Goal: Task Accomplishment & Management: Complete application form

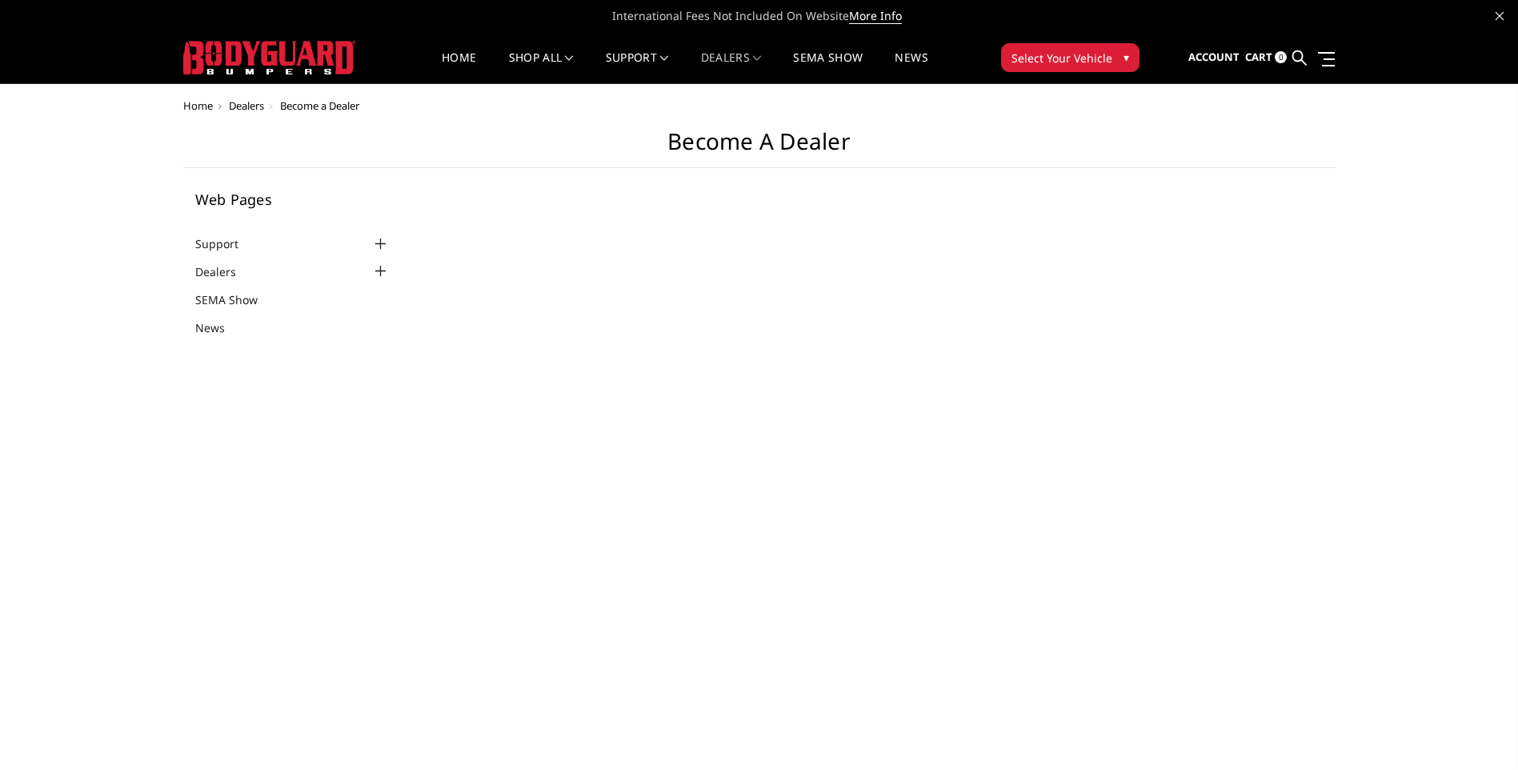
select select "US"
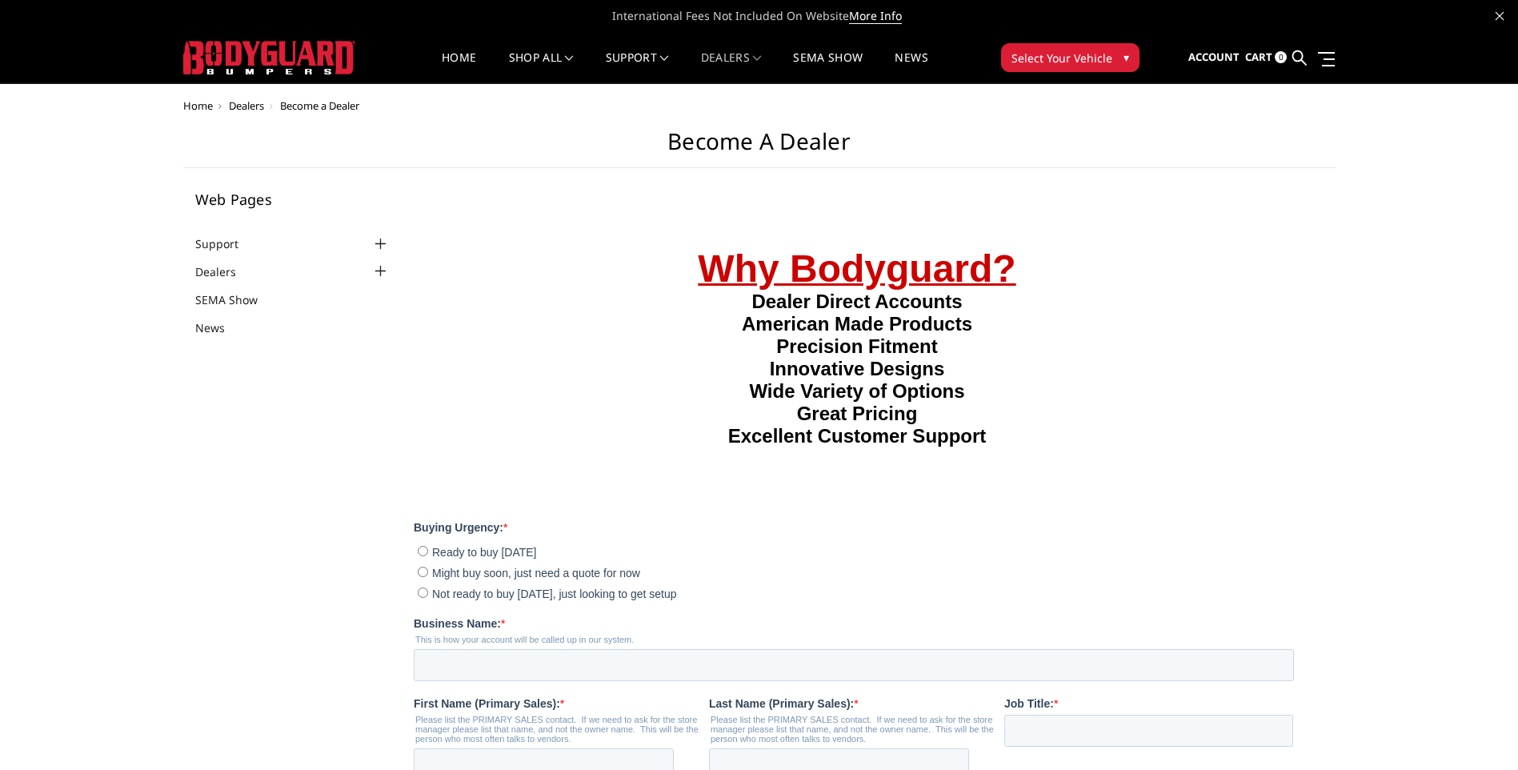
click at [418, 597] on input "Not ready to buy [DATE], just looking to get setup" at bounding box center [423, 591] width 10 height 10
radio input "true"
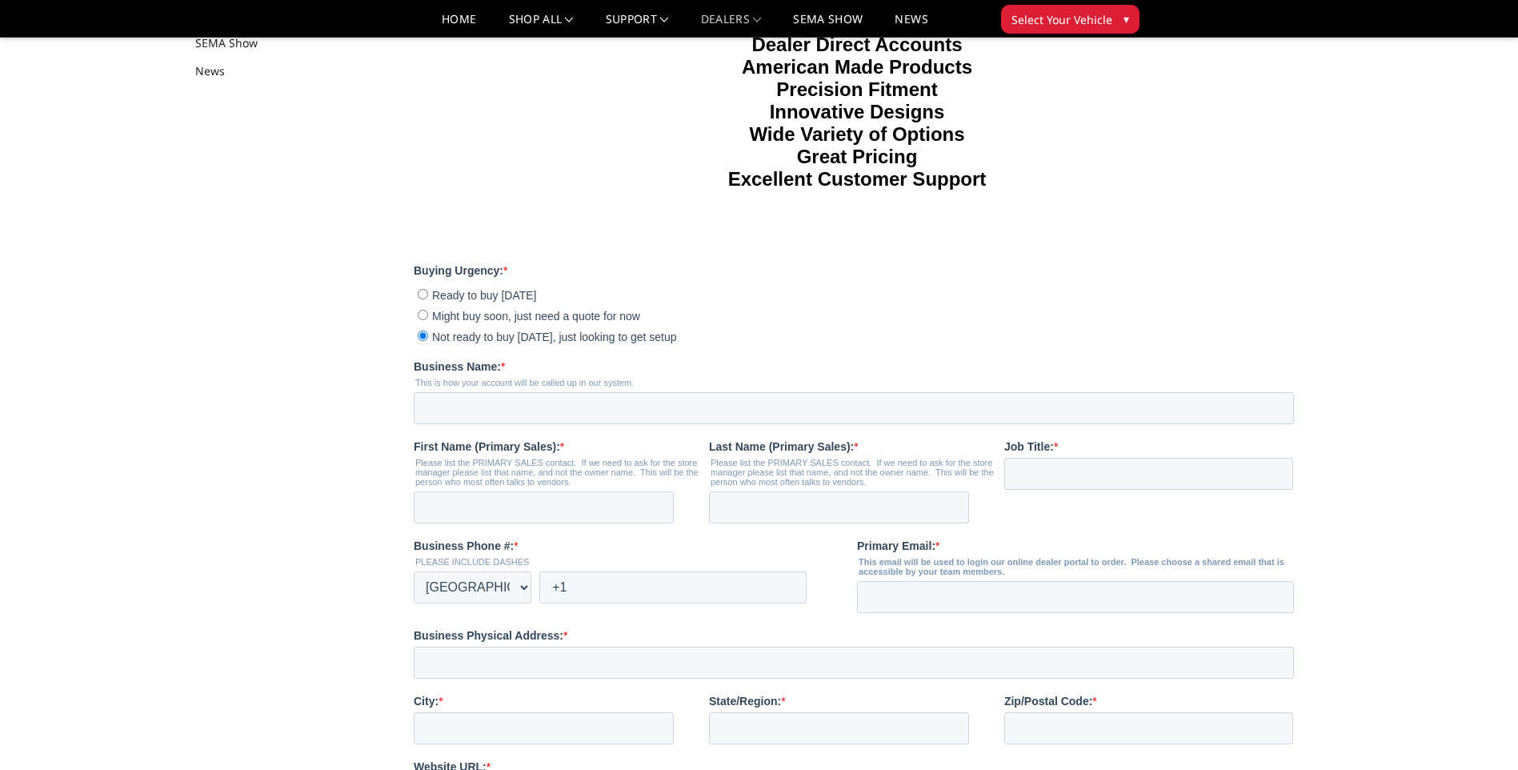
scroll to position [240, 0]
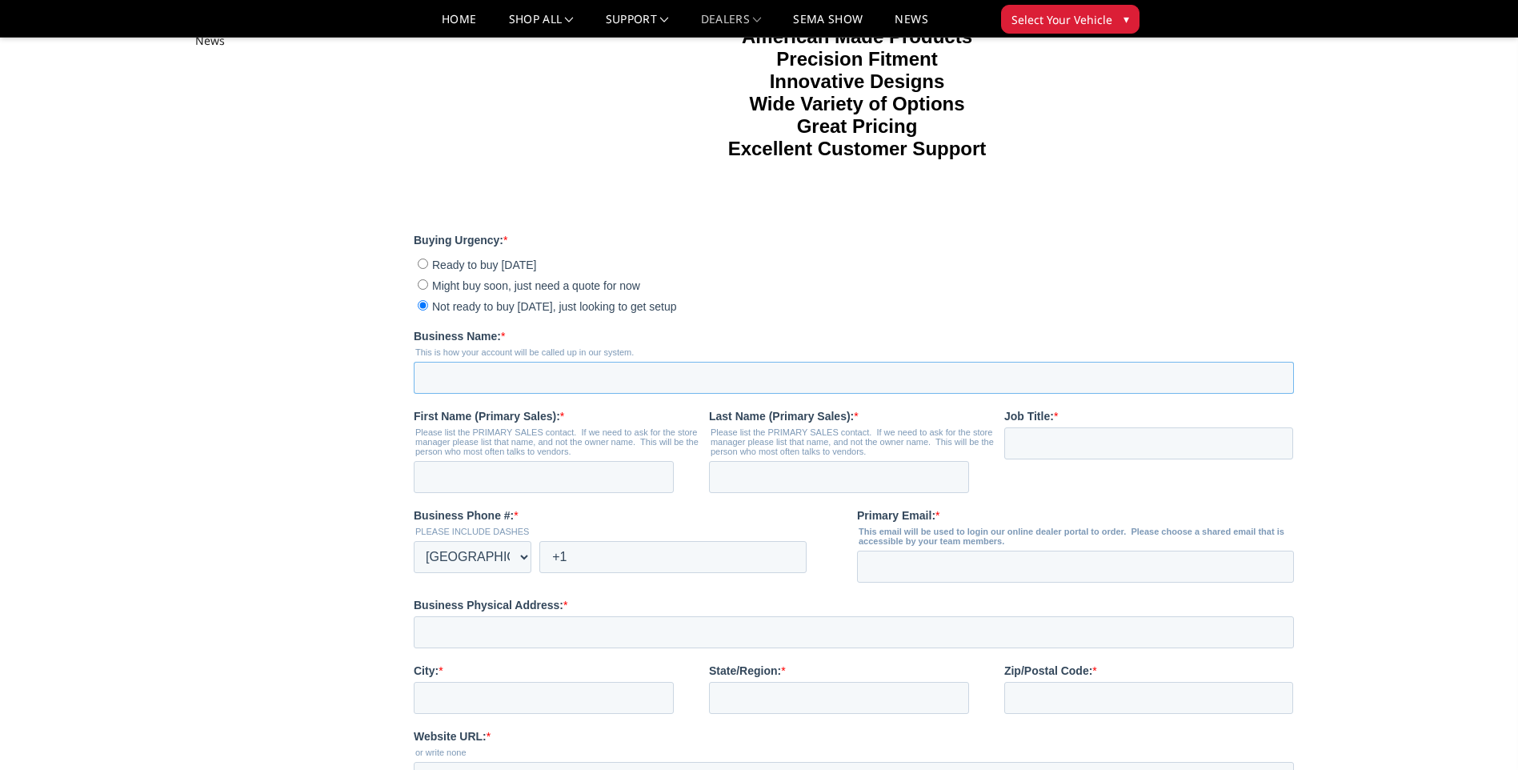
click at [447, 394] on input "Business Name: *" at bounding box center [854, 378] width 880 height 32
type input "DRIVEN PERFORMANCE LLC"
type input "[PERSON_NAME]"
type input "[EMAIL_ADDRESS][DOMAIN_NAME]"
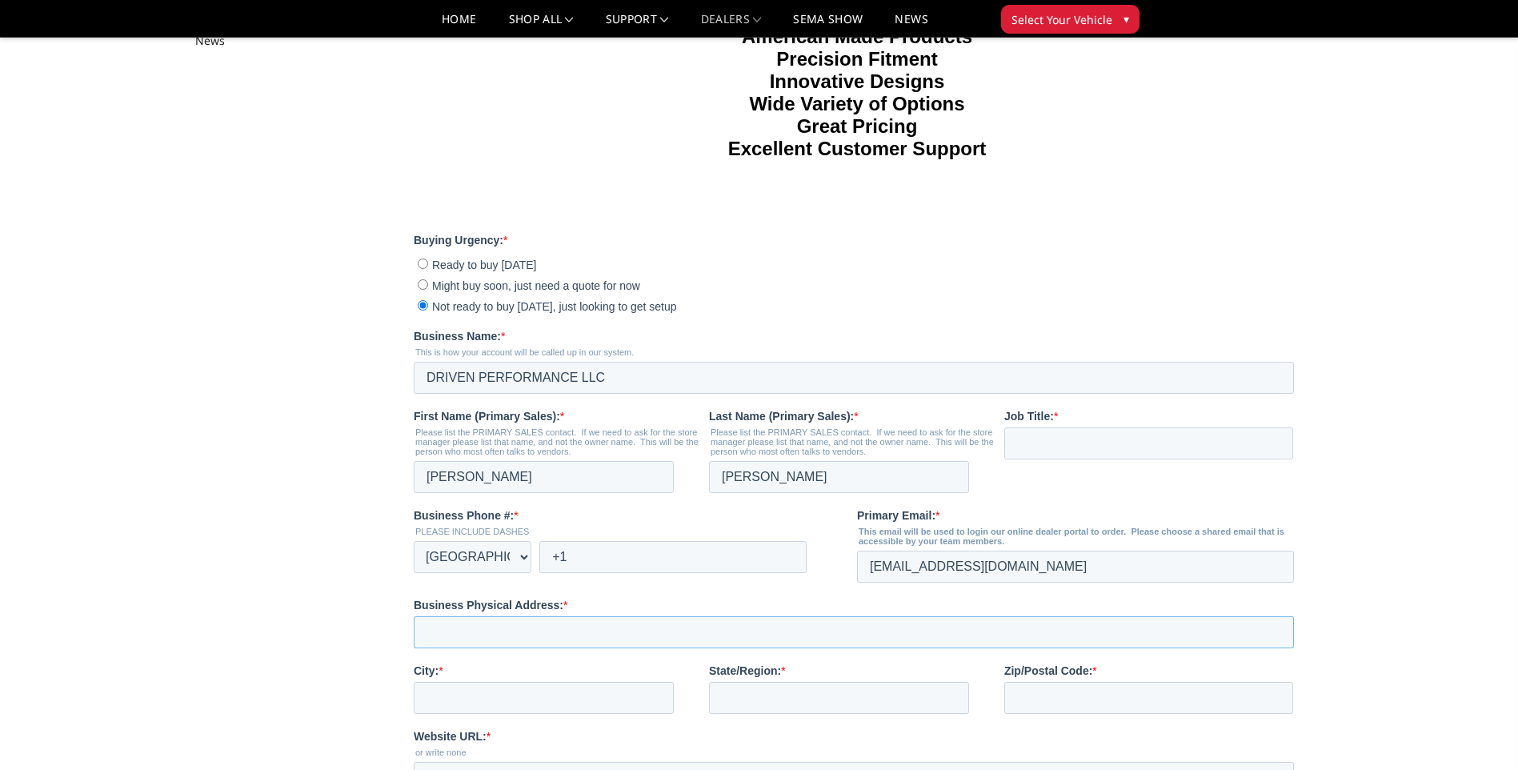
type input "Driven Performance"
type input "[PERSON_NAME]"
type input "UT"
type input "84066"
click at [602, 573] on input "+1" at bounding box center [672, 557] width 267 height 32
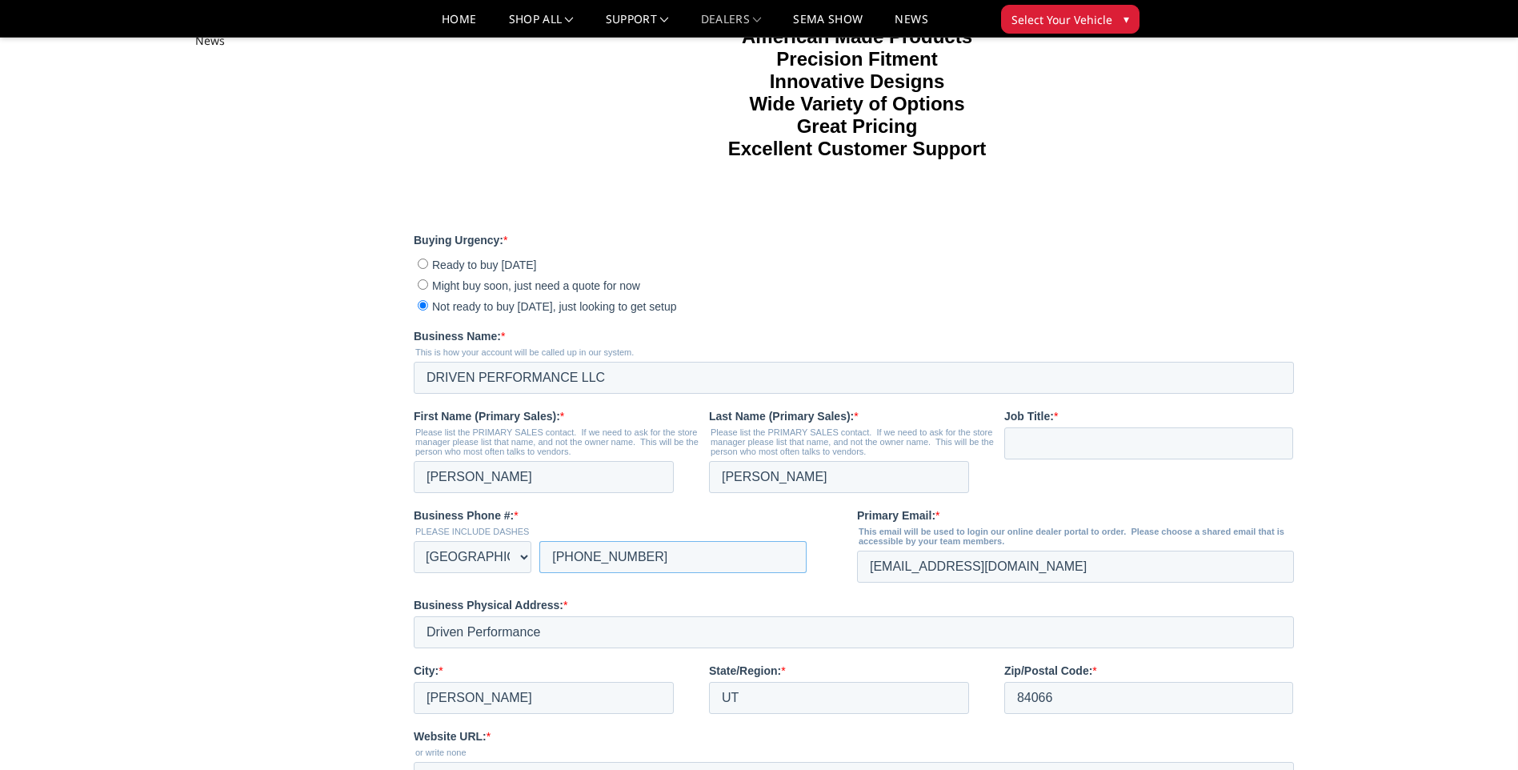
type input "[PHONE_NUMBER]"
drag, startPoint x: 528, startPoint y: 680, endPoint x: 180, endPoint y: 681, distance: 348.0
click at [414, 681] on html "Why Bodyguard? Dealer Direct Accounts American Made Products Precision Fitment …" at bounding box center [857, 483] width 887 height 1125
type input "[STREET_ADDRESS]"
click at [390, 630] on main "Become a Dealer Web Pages Support FAQ Install Instructions Shipping Warranty Te…" at bounding box center [759, 451] width 1152 height 1220
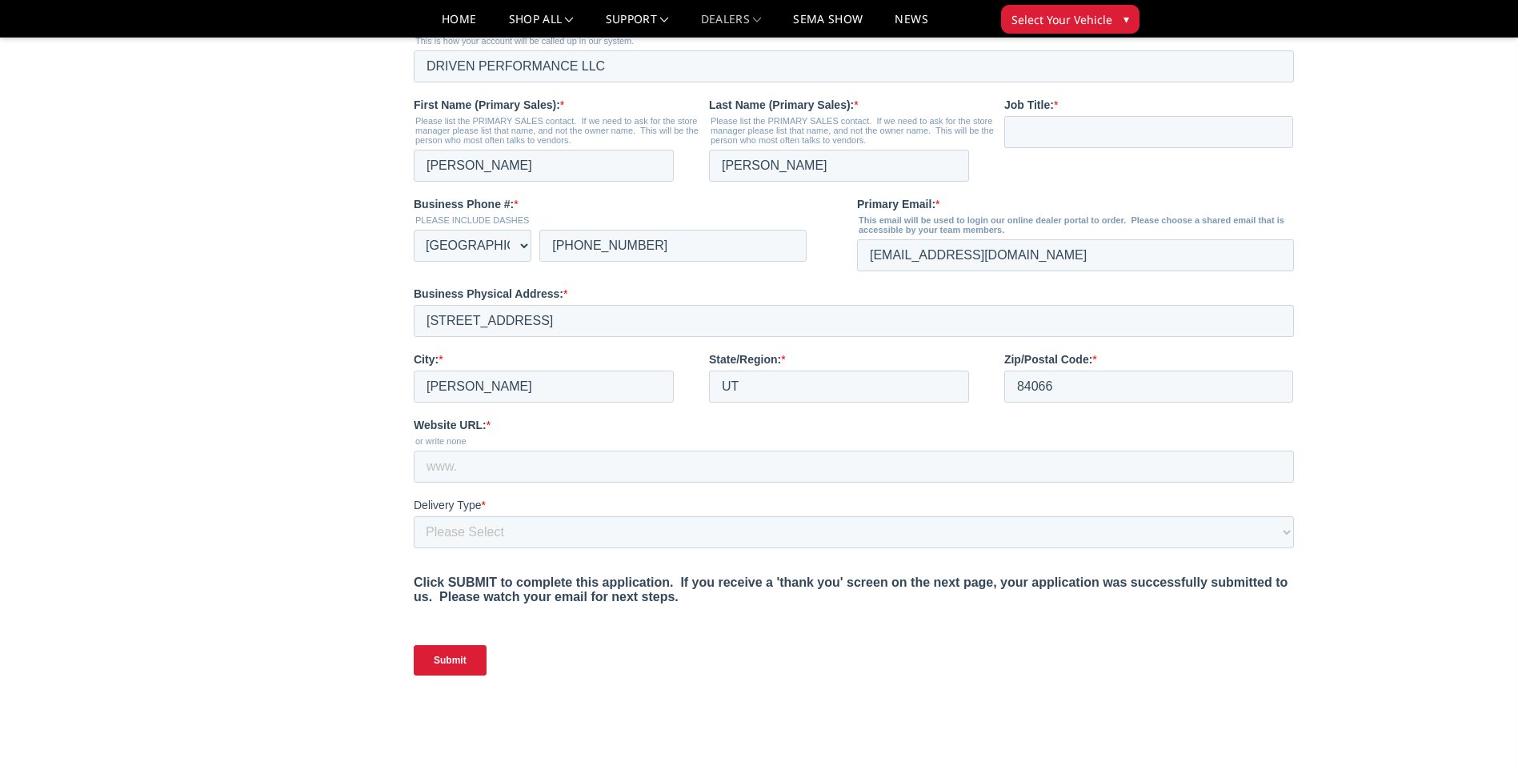
scroll to position [560, 0]
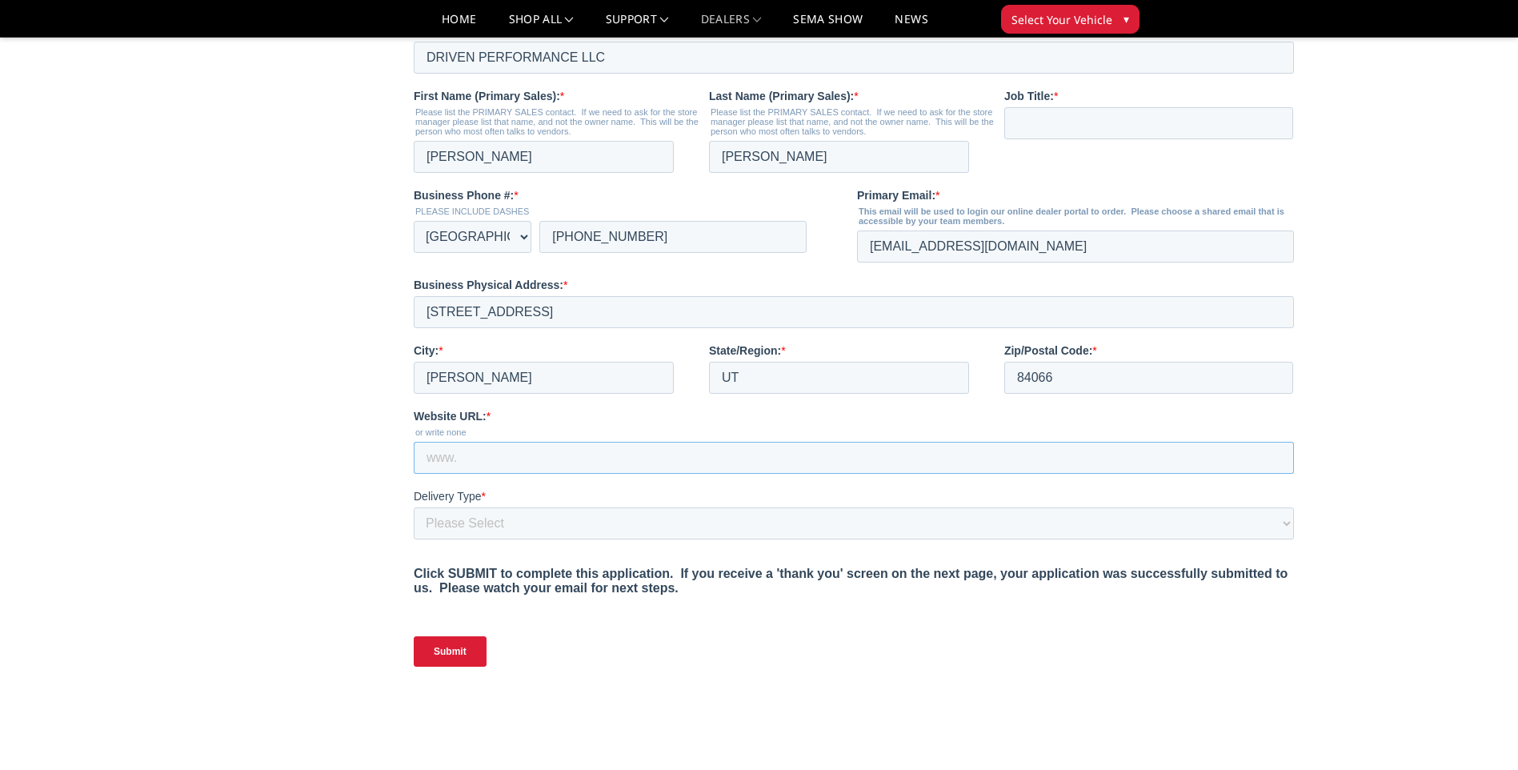
click at [451, 474] on input "Website URL: *" at bounding box center [854, 458] width 880 height 32
type input "[URL][DOMAIN_NAME]"
click at [464, 539] on select "Please Select Yes, I need a liftgate No, I have a forklift and/or dock" at bounding box center [854, 523] width 880 height 32
select select "I have a forklift"
click at [414, 539] on select "Please Select Yes, I need a liftgate No, I have a forklift and/or dock" at bounding box center [854, 523] width 880 height 32
